Goal: Information Seeking & Learning: Learn about a topic

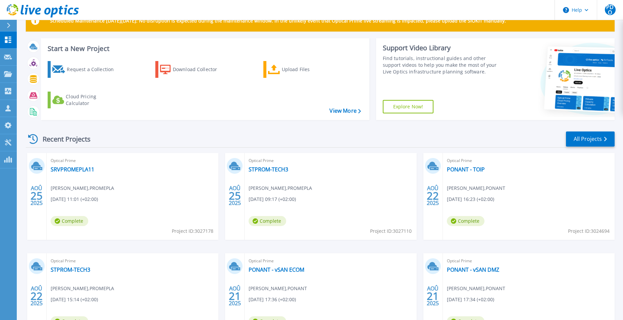
scroll to position [80, 0]
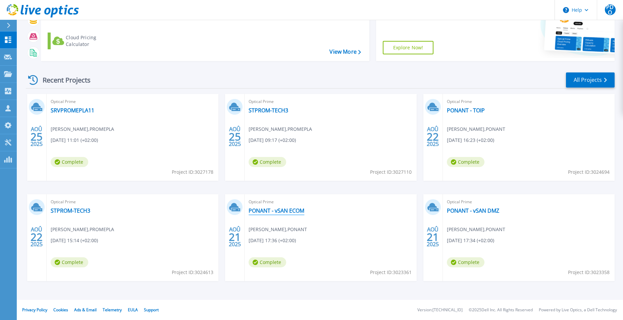
click at [281, 211] on link "PONANT - vSAN ECOM" at bounding box center [277, 210] width 56 height 7
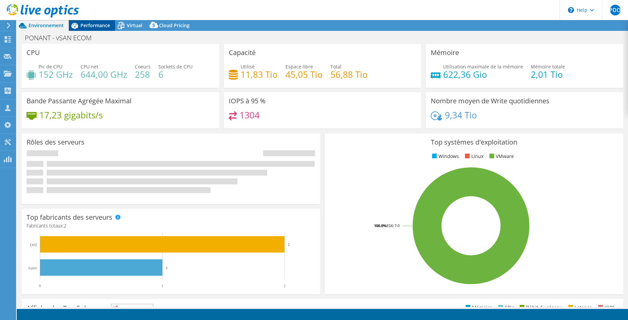
click at [90, 22] on div "Performance" at bounding box center [92, 25] width 46 height 11
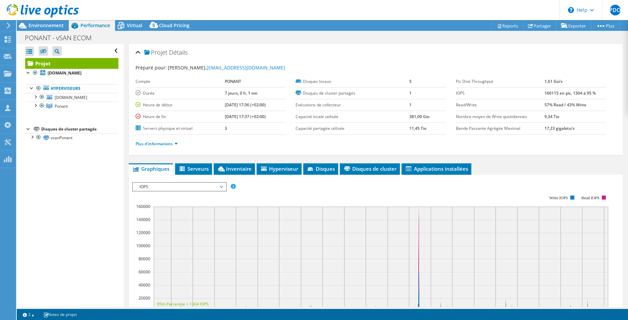
click at [140, 51] on div "Projet Détails" at bounding box center [376, 53] width 481 height 14
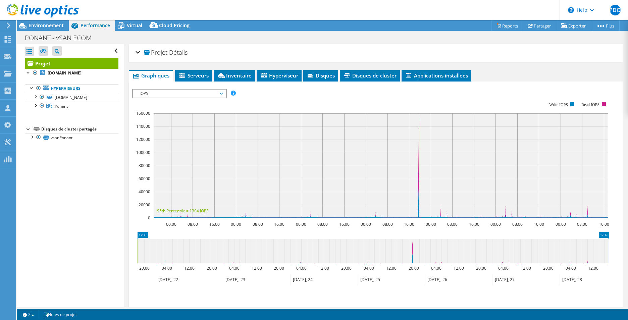
click at [187, 95] on span "IOPS" at bounding box center [179, 94] width 86 height 8
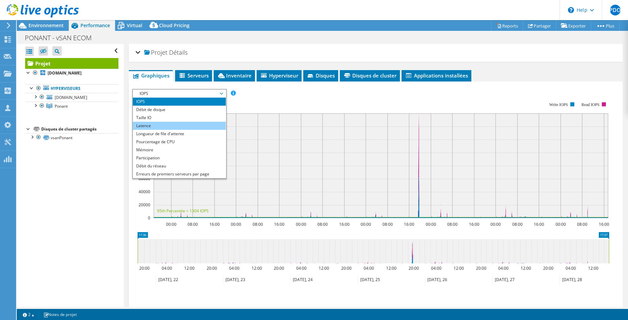
click at [171, 126] on li "Latence" at bounding box center [179, 126] width 93 height 8
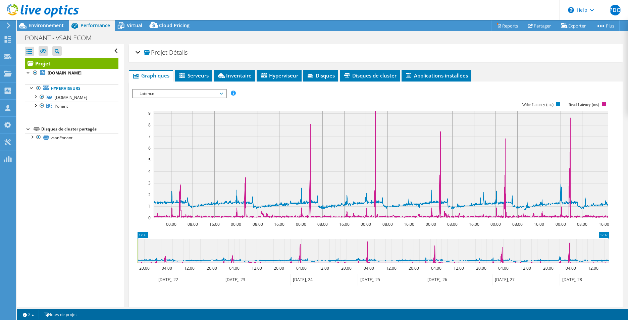
click at [180, 93] on span "Latence" at bounding box center [179, 94] width 86 height 8
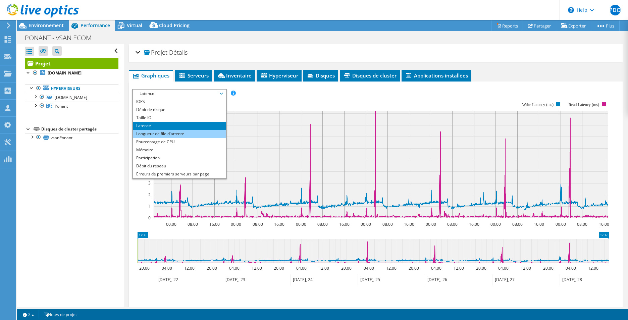
click at [165, 136] on li "Longueur de file d'attente" at bounding box center [179, 134] width 93 height 8
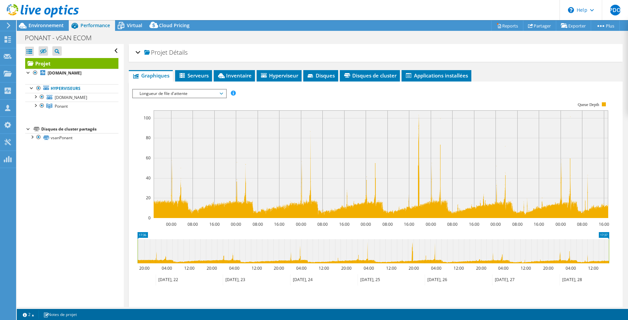
click at [181, 95] on span "Longueur de file d'attente" at bounding box center [179, 94] width 86 height 8
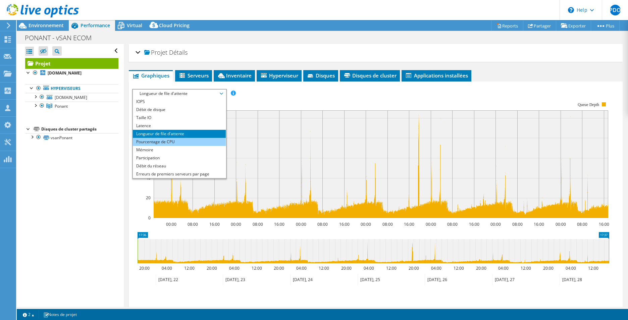
click at [163, 143] on li "Pourcentage de CPU" at bounding box center [179, 142] width 93 height 8
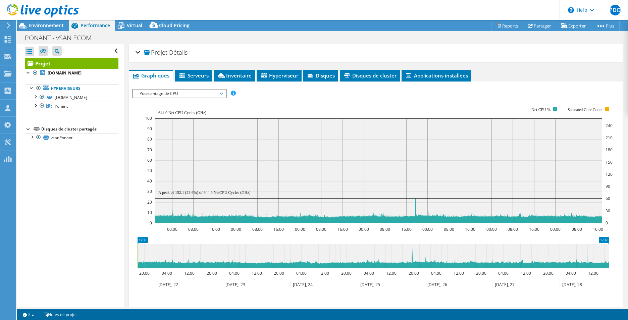
click at [174, 98] on rect at bounding box center [379, 165] width 468 height 134
click at [174, 95] on span "Pourcentage de CPU" at bounding box center [179, 94] width 86 height 8
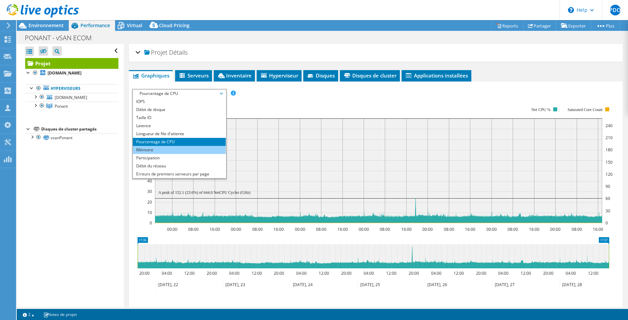
click at [167, 147] on li "Mémoire" at bounding box center [179, 150] width 93 height 8
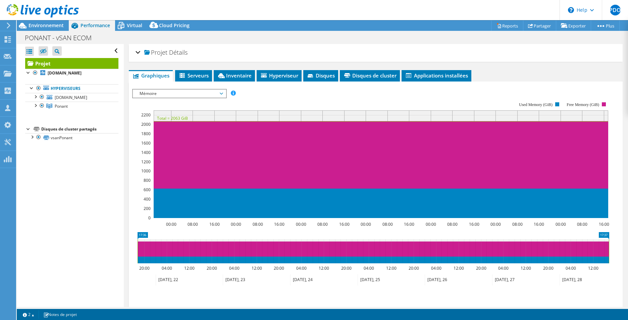
click at [185, 93] on span "Mémoire" at bounding box center [179, 94] width 86 height 8
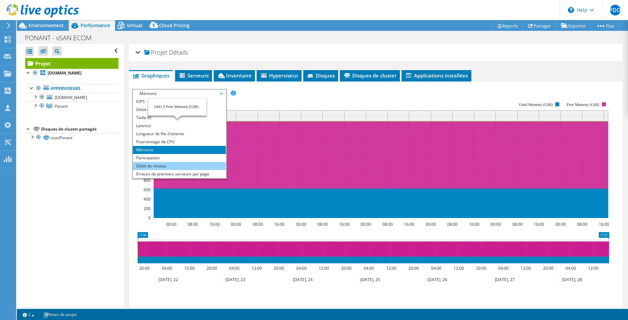
scroll to position [24, 0]
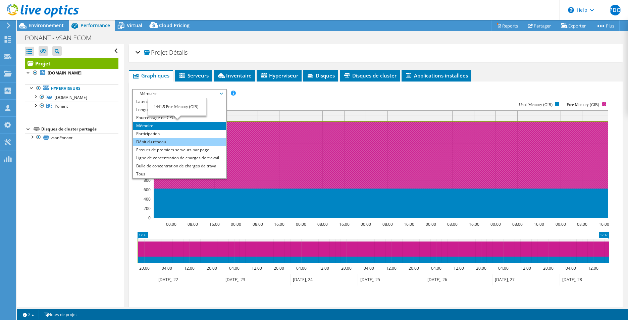
click at [184, 144] on li "Débit du réseau" at bounding box center [179, 142] width 93 height 8
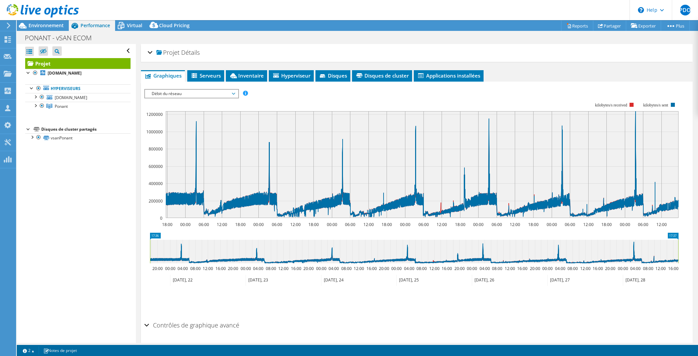
scroll to position [0, 0]
click at [147, 320] on div "Contrôles de graphique avancé" at bounding box center [416, 325] width 545 height 14
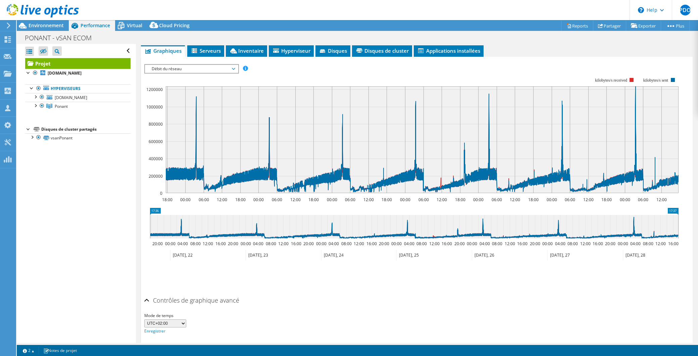
scroll to position [46, 0]
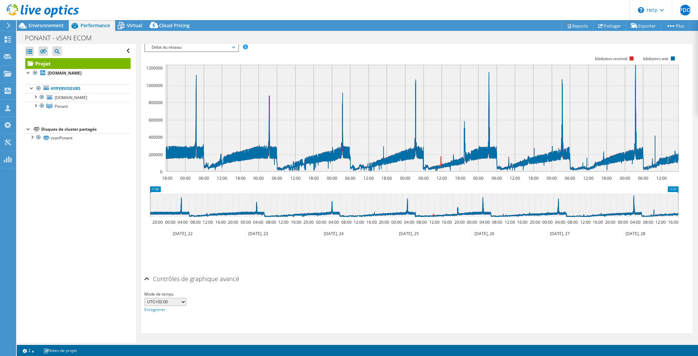
click at [187, 299] on div "Mode de temps UTC-12:00 UTC-11:00 UTC-10:00 UTC-09:30 UTC-09:00 UTC-08:00 UTC-0…" at bounding box center [416, 301] width 545 height 23
click at [182, 301] on select "UTC-12:00 UTC-11:00 UTC-10:00 UTC-09:30 UTC-09:00 UTC-08:00 UTC-07:00 UTC-06:00…" at bounding box center [165, 302] width 42 height 8
click at [249, 298] on div "Mode de temps UTC-12:00 UTC-11:00 UTC-10:00 UTC-09:30 UTC-09:00 UTC-08:00 UTC-0…" at bounding box center [416, 301] width 545 height 23
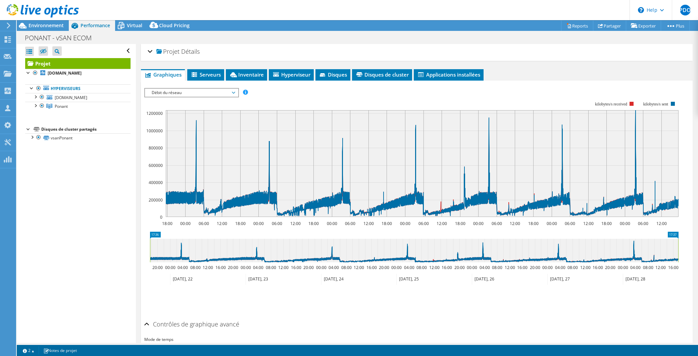
scroll to position [0, 0]
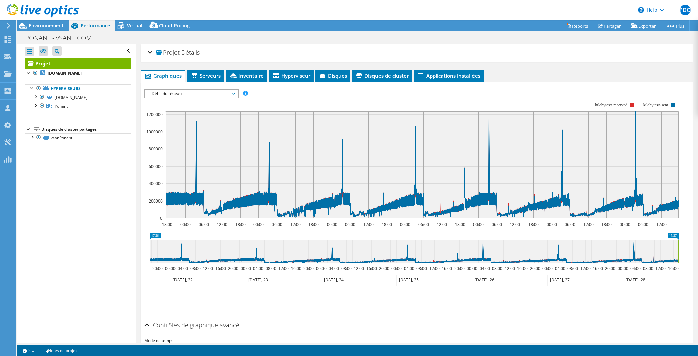
click at [212, 91] on span "Débit du réseau" at bounding box center [191, 94] width 86 height 8
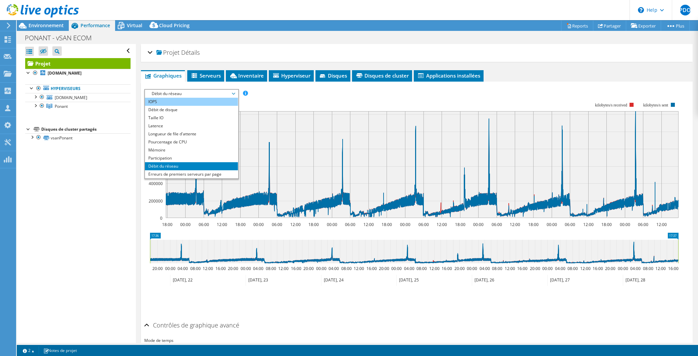
click at [170, 102] on li "IOPS" at bounding box center [191, 102] width 93 height 8
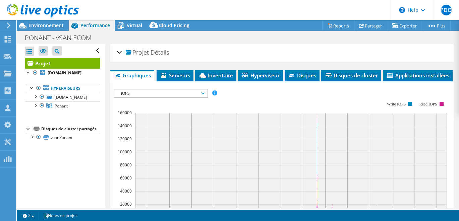
click at [179, 98] on span "IOPS" at bounding box center [161, 94] width 86 height 8
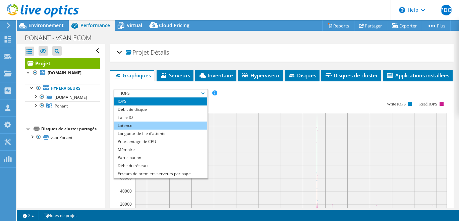
click at [148, 130] on li "Latence" at bounding box center [160, 126] width 93 height 8
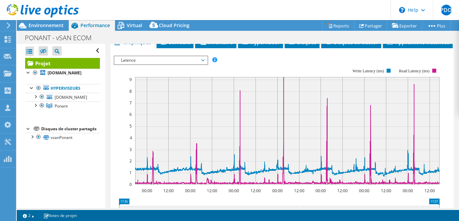
scroll to position [44, 0]
